Goal: Navigation & Orientation: Locate item on page

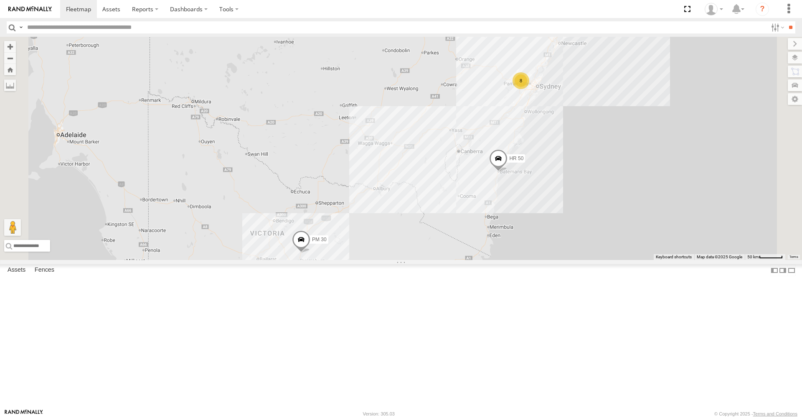
click at [310, 253] on span at bounding box center [301, 241] width 18 height 23
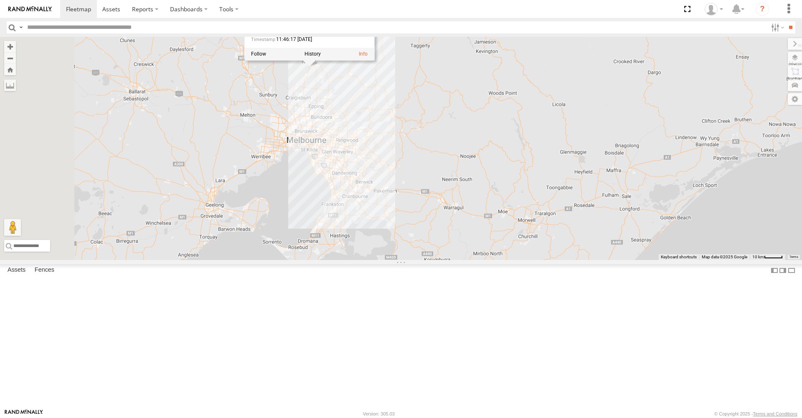
drag, startPoint x: 417, startPoint y: 370, endPoint x: 510, endPoint y: 160, distance: 230.6
click at [510, 160] on div "HR 50 PM 30 PM 30 All Assets Hume Fwy Wallan -37.43116 , 144.98347 South West 1…" at bounding box center [401, 148] width 802 height 223
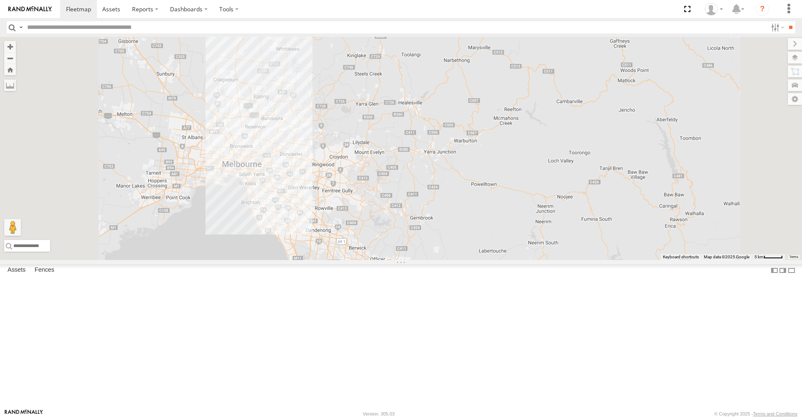
drag, startPoint x: 391, startPoint y: 128, endPoint x: 410, endPoint y: 185, distance: 59.8
click at [410, 185] on div "HR 50 PM 30 PM 30 All Assets Hume Fwy Wallan -37.43431 , 144.98222 South 88 11:…" at bounding box center [401, 148] width 802 height 223
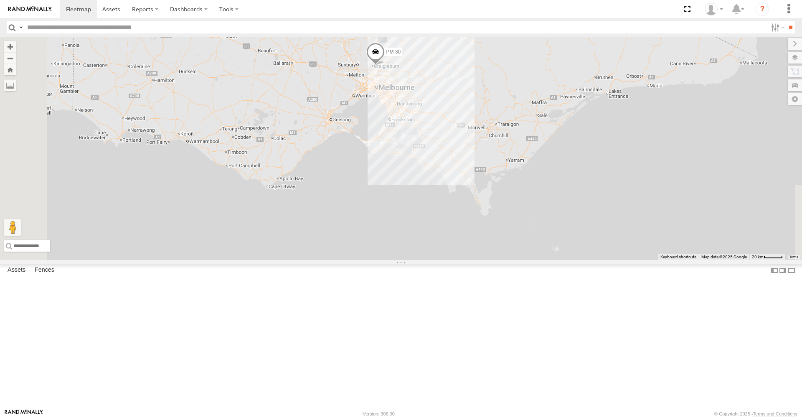
drag, startPoint x: 408, startPoint y: 337, endPoint x: 545, endPoint y: 137, distance: 242.6
click at [545, 137] on div "HR 50 PM 30 VOLVO XC90" at bounding box center [401, 148] width 802 height 223
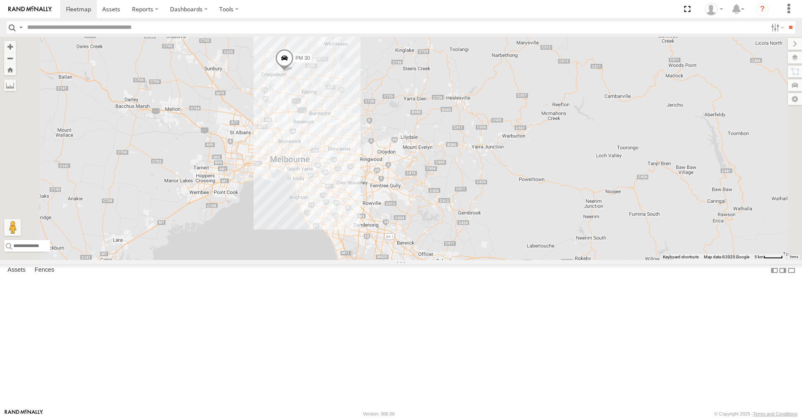
drag, startPoint x: 403, startPoint y: 209, endPoint x: 479, endPoint y: 202, distance: 76.8
click at [479, 202] on div "HR 50 PM 30 VOLVO XC90" at bounding box center [401, 148] width 802 height 223
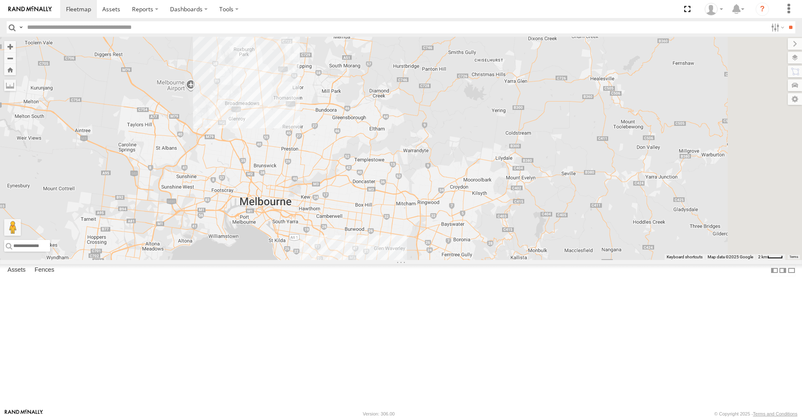
drag, startPoint x: 273, startPoint y: 139, endPoint x: 253, endPoint y: 293, distance: 155.5
click at [253, 260] on div at bounding box center [401, 148] width 802 height 223
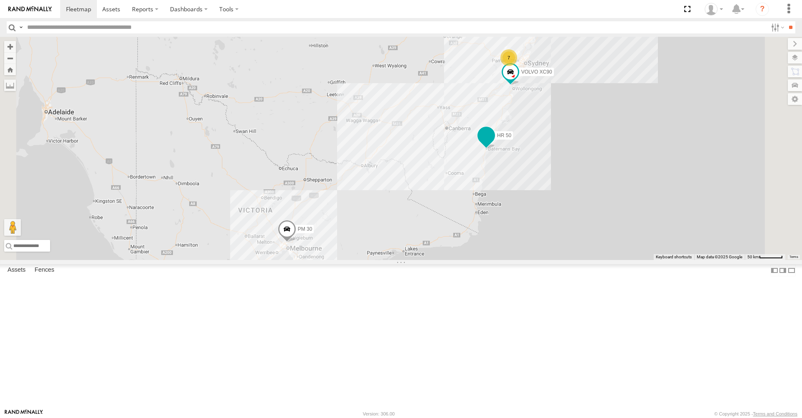
click at [494, 143] on span at bounding box center [486, 135] width 15 height 15
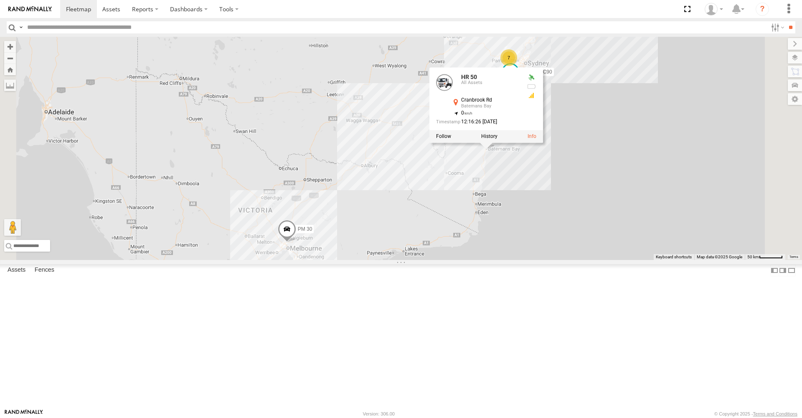
click at [678, 196] on div "VOLVO XC90 HR 50 PM 30 7 HR 50 All Assets Cranbrook Rd [GEOGRAPHIC_DATA] -35.72…" at bounding box center [401, 148] width 802 height 223
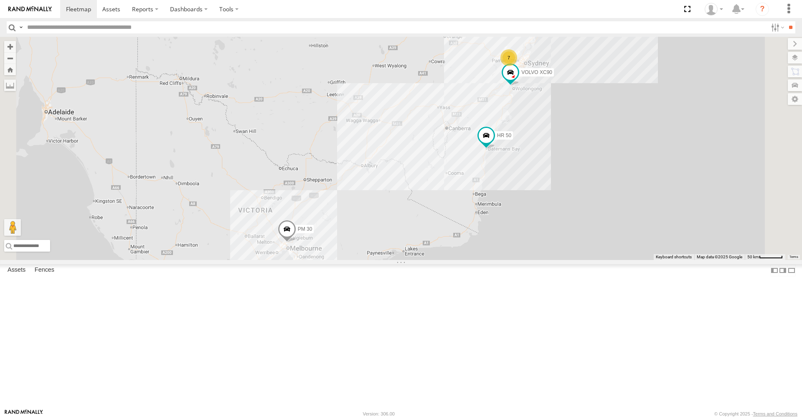
click at [296, 242] on span at bounding box center [287, 231] width 18 height 23
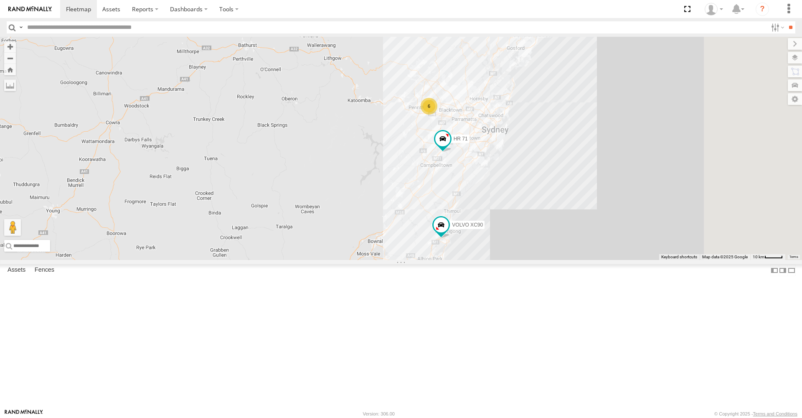
drag, startPoint x: 549, startPoint y: 158, endPoint x: 352, endPoint y: 298, distance: 241.8
click at [353, 260] on div "VOLVO XC90 HR 50 PM 30 HR 71 6" at bounding box center [401, 148] width 802 height 223
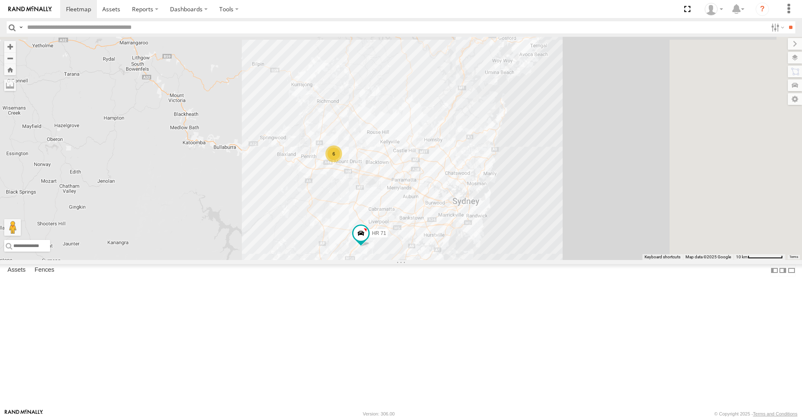
drag, startPoint x: 554, startPoint y: 170, endPoint x: 398, endPoint y: 339, distance: 229.9
click at [398, 260] on div "VOLVO XC90 HR 50 PM 30 HR 71 6" at bounding box center [401, 148] width 802 height 223
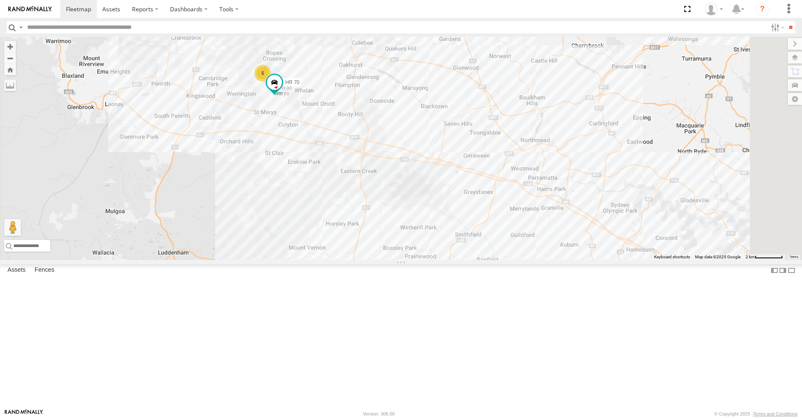
drag, startPoint x: 418, startPoint y: 256, endPoint x: 363, endPoint y: 339, distance: 100.2
click at [363, 260] on div "VOLVO XC90 HR 50 PM 30 HR 71 5 HR 70" at bounding box center [401, 148] width 802 height 223
click at [282, 91] on span at bounding box center [273, 83] width 15 height 15
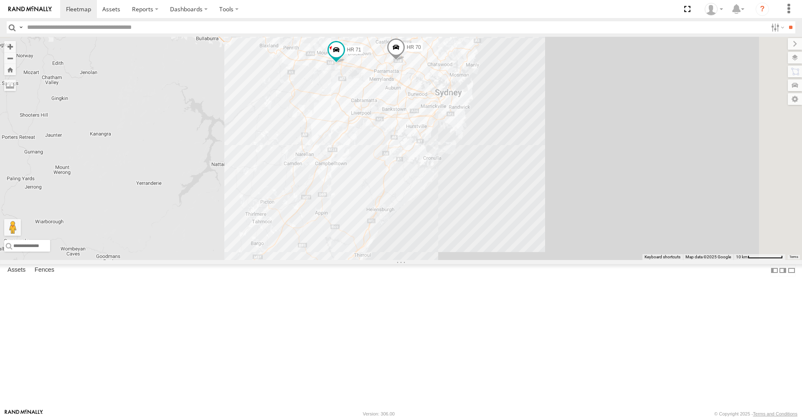
drag, startPoint x: 614, startPoint y: 140, endPoint x: 466, endPoint y: 275, distance: 200.5
click at [466, 260] on div "VOLVO XC90 HR 50 PM 30 HR 70 HR 71" at bounding box center [401, 148] width 802 height 223
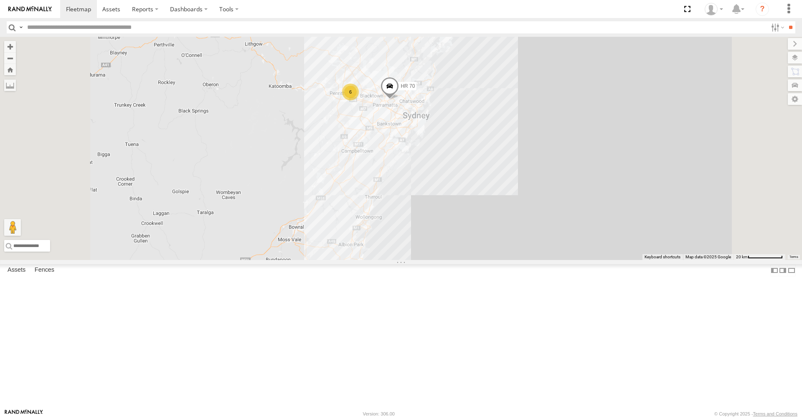
click at [399, 99] on span at bounding box center [389, 88] width 18 height 23
click at [401, 90] on label at bounding box center [393, 87] width 16 height 6
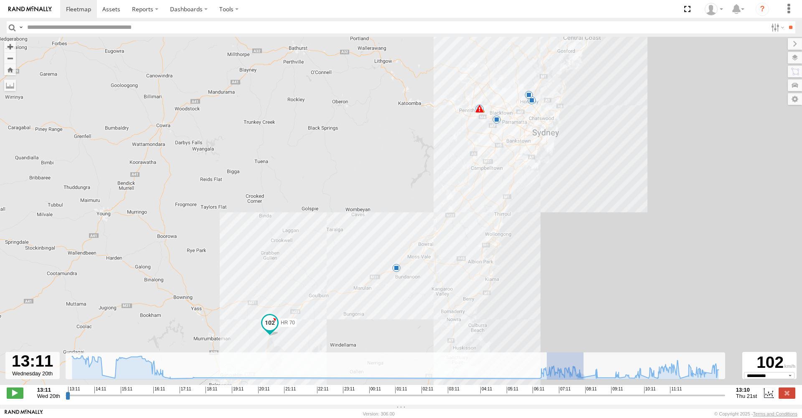
drag, startPoint x: 547, startPoint y: 380, endPoint x: 601, endPoint y: 385, distance: 55.0
click at [601, 385] on div "← Move left → Move right ↑ Move up ↓ Move down + Zoom in - Zoom out Home Jump l…" at bounding box center [401, 221] width 802 height 368
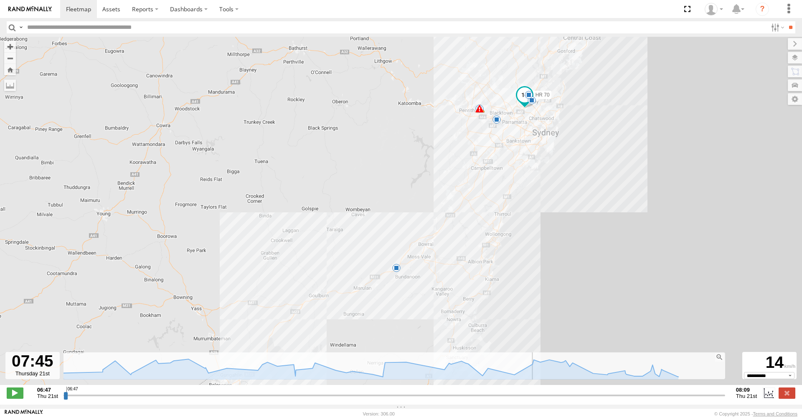
drag, startPoint x: 68, startPoint y: 400, endPoint x: 527, endPoint y: 417, distance: 458.9
click at [527, 417] on body at bounding box center [401, 209] width 802 height 418
drag, startPoint x: 528, startPoint y: 401, endPoint x: 642, endPoint y: 393, distance: 114.8
click at [652, 399] on input "range" at bounding box center [394, 395] width 662 height 8
click at [533, 89] on span at bounding box center [530, 87] width 15 height 15
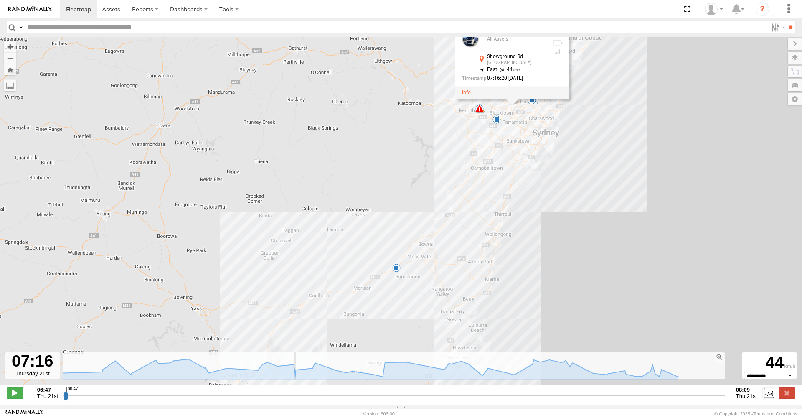
drag, startPoint x: 653, startPoint y: 401, endPoint x: 292, endPoint y: 401, distance: 360.9
type input "**********"
click at [296, 402] on div "**********" at bounding box center [401, 394] width 802 height 18
click at [326, 2] on section at bounding box center [430, 9] width 740 height 18
